Goal: Information Seeking & Learning: Learn about a topic

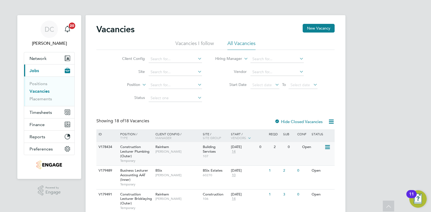
scroll to position [47, 0]
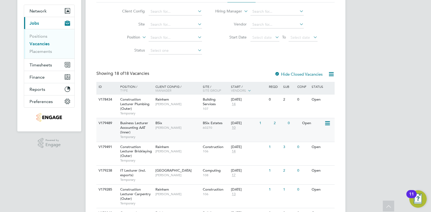
click at [194, 130] on div "BSix Kerry Baker" at bounding box center [177, 125] width 47 height 14
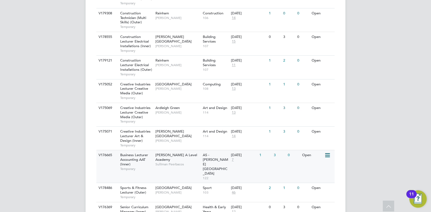
scroll to position [277, 0]
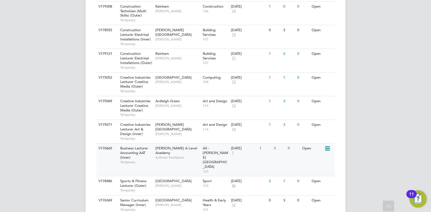
click at [182, 161] on div "V176665 Business Lecturer Accounting AAT (Inner) Temporary Attlee A Level Acade…" at bounding box center [215, 159] width 238 height 33
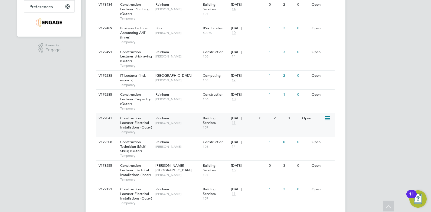
scroll to position [129, 0]
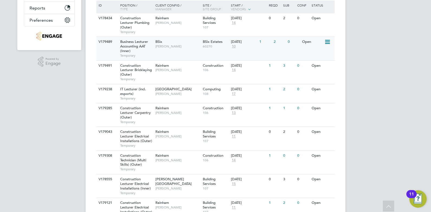
click at [235, 48] on span "10" at bounding box center [233, 46] width 5 height 5
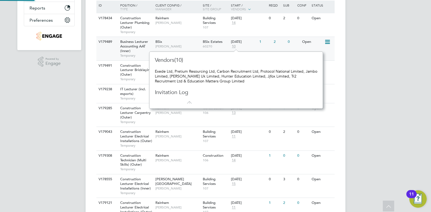
scroll to position [5, 6]
click at [143, 54] on span "Temporary" at bounding box center [136, 55] width 32 height 4
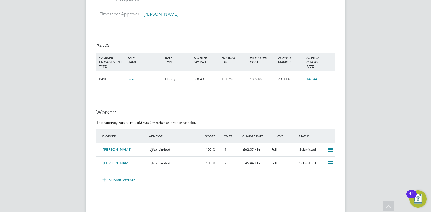
scroll to position [880, 0]
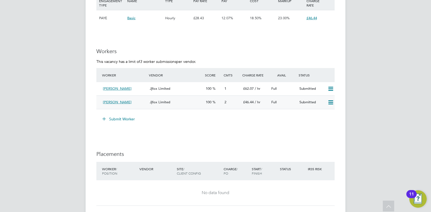
click at [141, 103] on div "[PERSON_NAME]" at bounding box center [124, 102] width 47 height 9
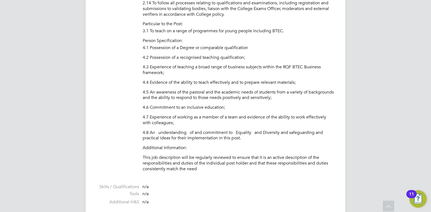
scroll to position [559, 0]
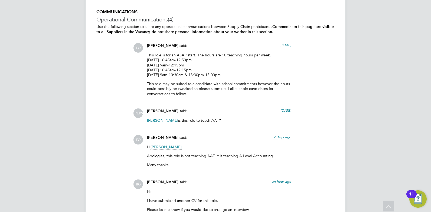
scroll to position [1130, 0]
